Goal: Book appointment/travel/reservation

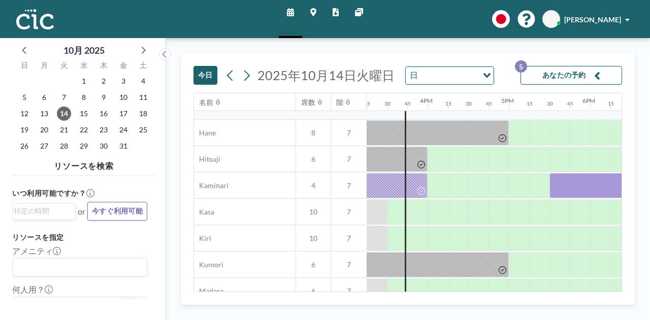
scroll to position [0, 1239]
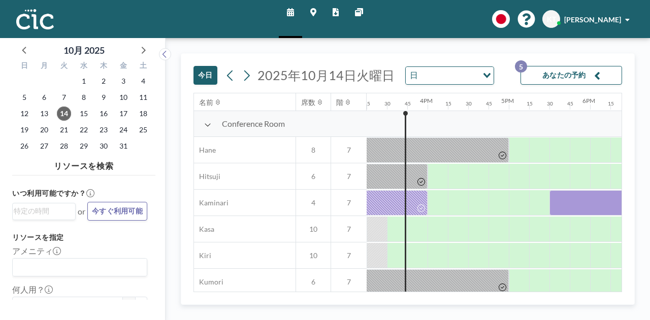
click at [211, 126] on div "Conference Room" at bounding box center [280, 124] width 172 height 26
click at [229, 125] on span "Conference Room" at bounding box center [253, 124] width 63 height 10
click at [206, 125] on icon at bounding box center [207, 125] width 7 height 8
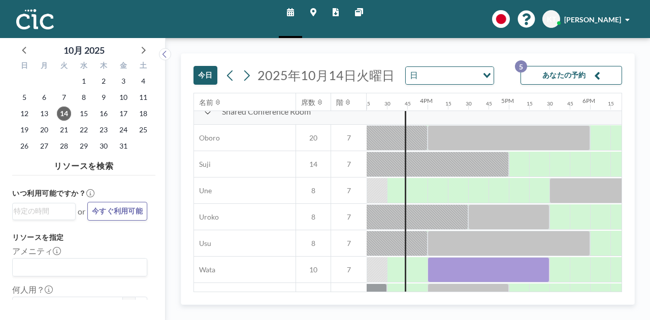
scroll to position [508, 1239]
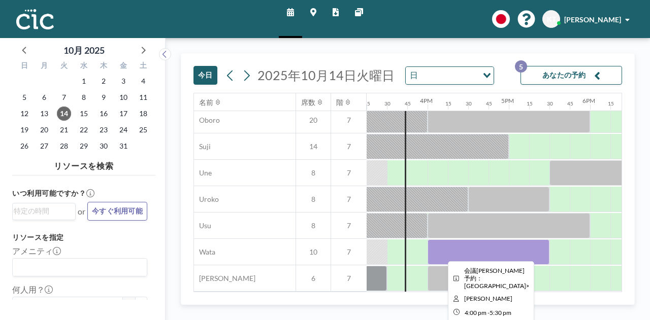
click at [459, 245] on div at bounding box center [488, 252] width 122 height 25
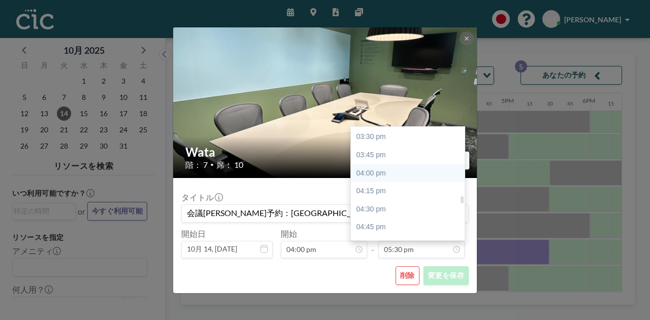
scroll to position [1080, 0]
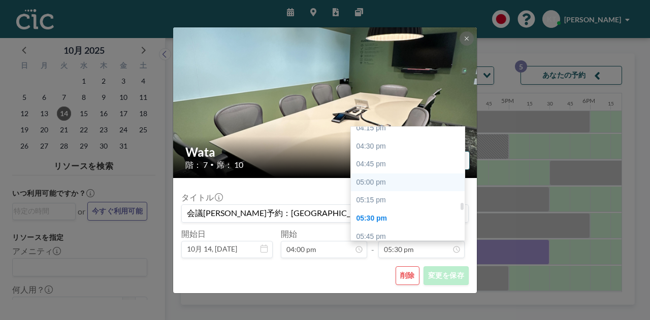
drag, startPoint x: 462, startPoint y: 209, endPoint x: 456, endPoint y: 204, distance: 7.5
click at [456, 204] on div "12:00 am 12:15 am 12:30 am 12:45 am 01:00 am 01:15 am 01:30 am 01:45 am 02:00 a…" at bounding box center [408, 184] width 114 height 114
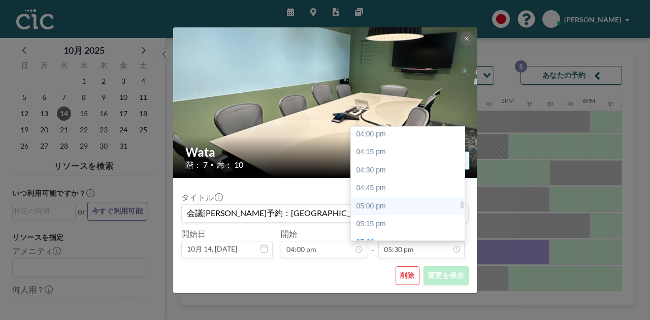
click at [422, 208] on div "05:00 pm" at bounding box center [410, 207] width 119 height 18
type input "05:00 pm"
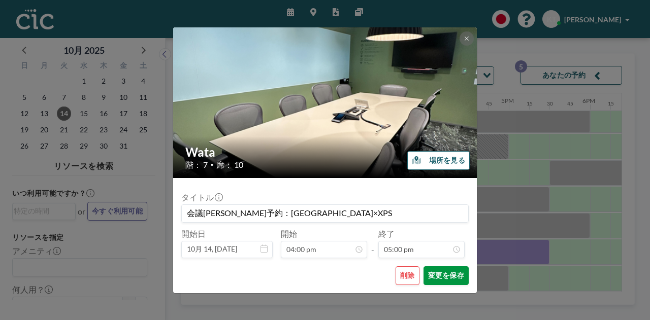
scroll to position [1229, 0]
click at [449, 275] on button "変更を保存" at bounding box center [445, 276] width 45 height 19
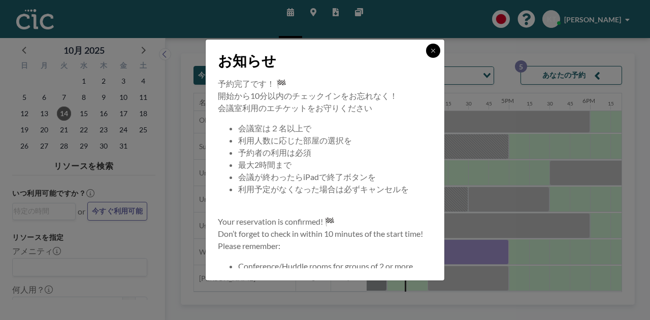
click at [434, 54] on button at bounding box center [433, 51] width 14 height 14
